Goal: Information Seeking & Learning: Learn about a topic

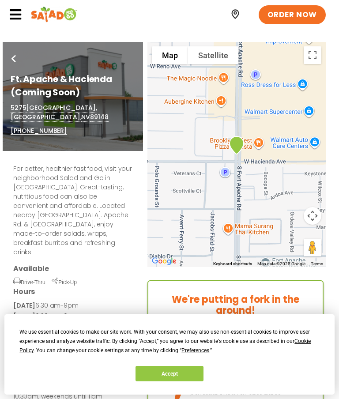
click at [17, 19] on icon at bounding box center [15, 14] width 13 height 13
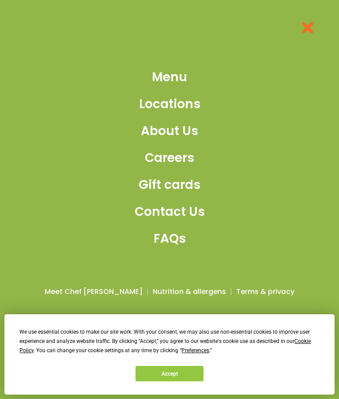
click at [182, 87] on span "Menu" at bounding box center [169, 77] width 35 height 19
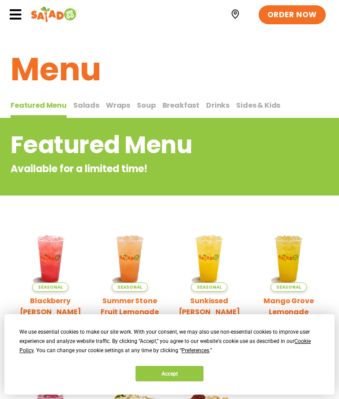
click at [88, 106] on span "Salads" at bounding box center [86, 105] width 26 height 10
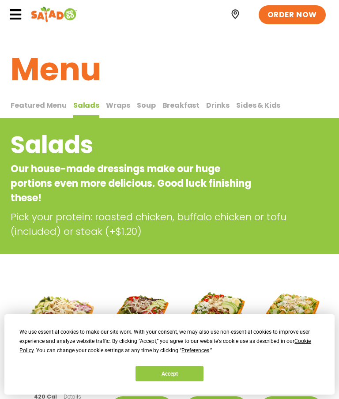
click at [114, 104] on span "Wraps" at bounding box center [118, 105] width 24 height 10
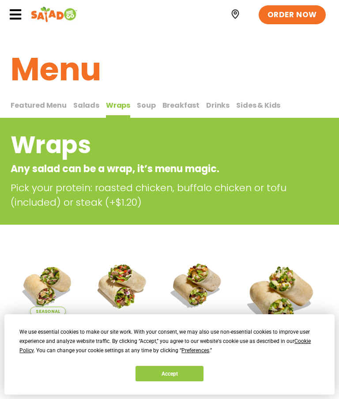
click at [176, 104] on span "Breakfast" at bounding box center [181, 105] width 38 height 10
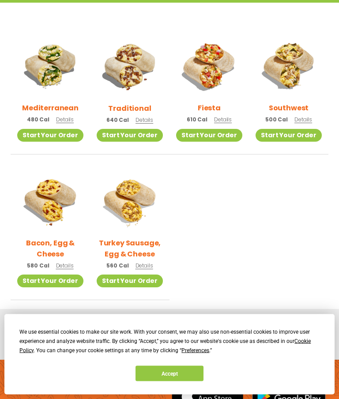
scroll to position [242, 0]
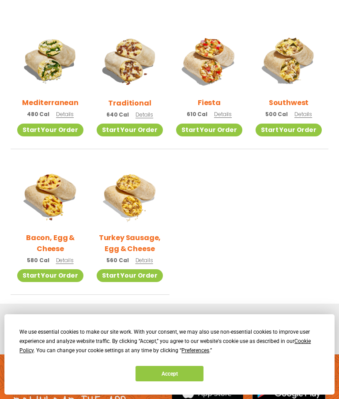
click at [152, 260] on span "Details" at bounding box center [145, 261] width 18 height 8
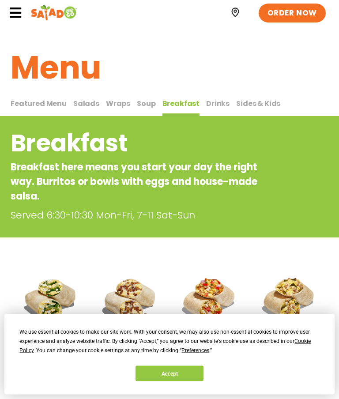
scroll to position [3, 0]
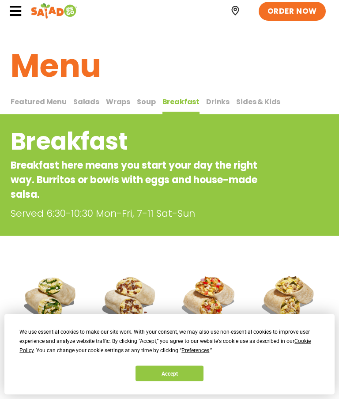
click at [116, 98] on span "Wraps" at bounding box center [118, 102] width 24 height 10
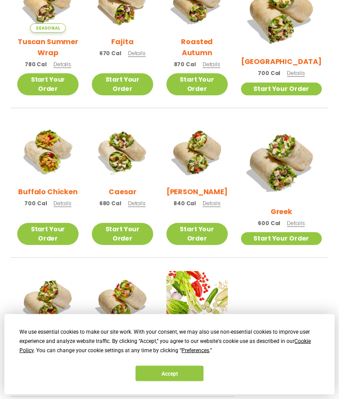
scroll to position [303, 0]
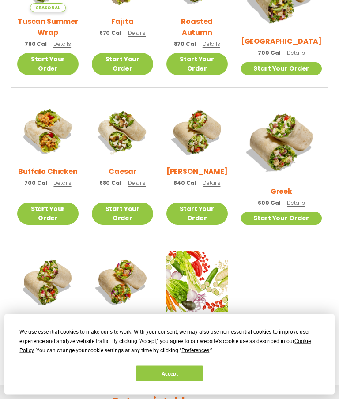
click at [146, 186] on span "Details" at bounding box center [137, 184] width 18 height 8
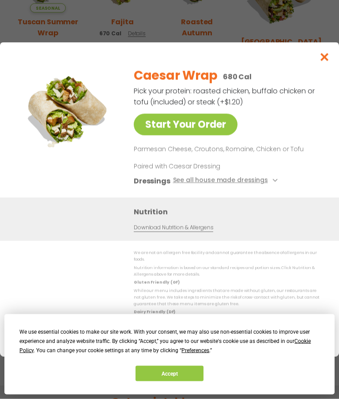
scroll to position [304, 0]
click at [207, 232] on link "Download Nutrition & Allergens" at bounding box center [173, 228] width 79 height 8
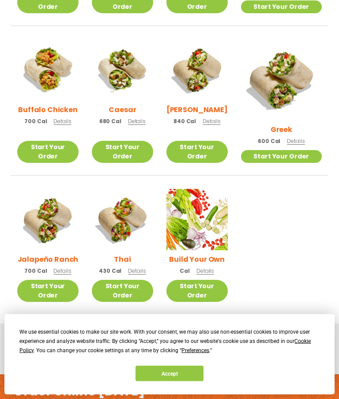
scroll to position [366, 0]
click at [220, 71] on img at bounding box center [196, 69] width 61 height 61
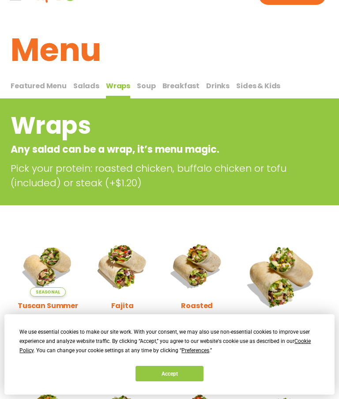
scroll to position [0, 0]
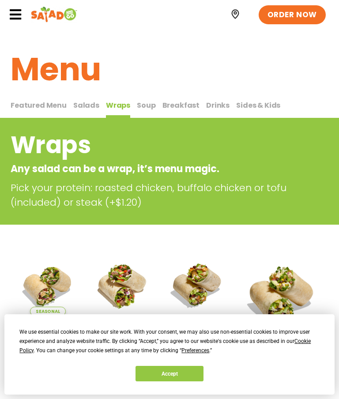
click at [144, 108] on span "Soup" at bounding box center [146, 105] width 19 height 10
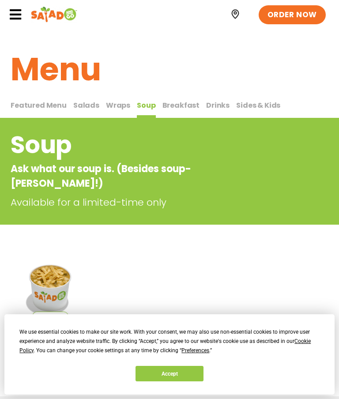
click at [57, 109] on span "Featured Menu" at bounding box center [39, 105] width 56 height 10
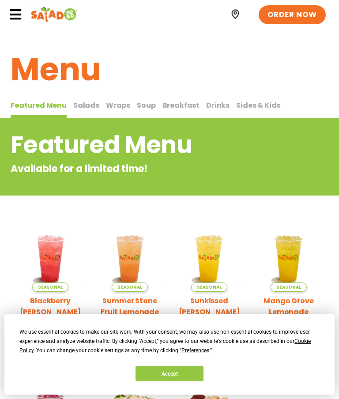
click at [262, 107] on span "Sides & Kids" at bounding box center [258, 105] width 44 height 10
